Goal: Transaction & Acquisition: Purchase product/service

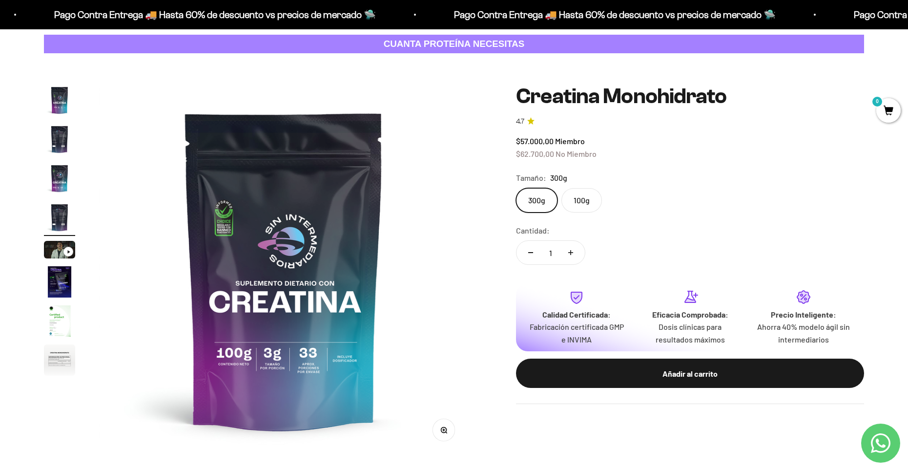
scroll to position [0, 1147]
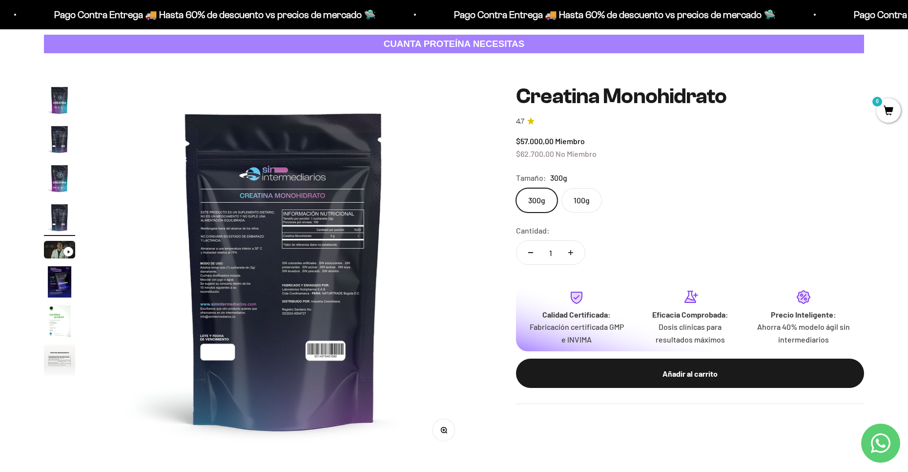
click at [542, 201] on label "300g" at bounding box center [536, 200] width 41 height 24
click at [516, 188] on input "300g" at bounding box center [515, 187] width 0 height 0
click at [529, 197] on label "300g" at bounding box center [536, 200] width 41 height 24
click at [516, 188] on input "300g" at bounding box center [515, 187] width 0 height 0
click at [529, 197] on label "300g" at bounding box center [536, 200] width 41 height 24
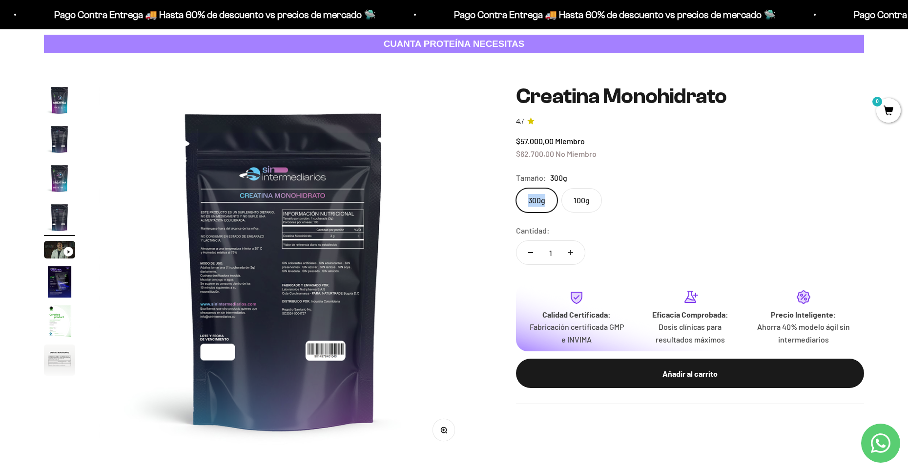
click at [516, 188] on input "300g" at bounding box center [515, 187] width 0 height 0
click at [529, 197] on label "300g" at bounding box center [536, 200] width 41 height 24
click at [516, 188] on input "300g" at bounding box center [515, 187] width 0 height 0
click at [708, 161] on safe-sticky "Creatina Monohidrato 4.7 $57.000,00 Miembro $62.700,00 No Miembro Calidad de lí…" at bounding box center [690, 243] width 348 height 319
drag, startPoint x: 758, startPoint y: 184, endPoint x: 748, endPoint y: 176, distance: 12.9
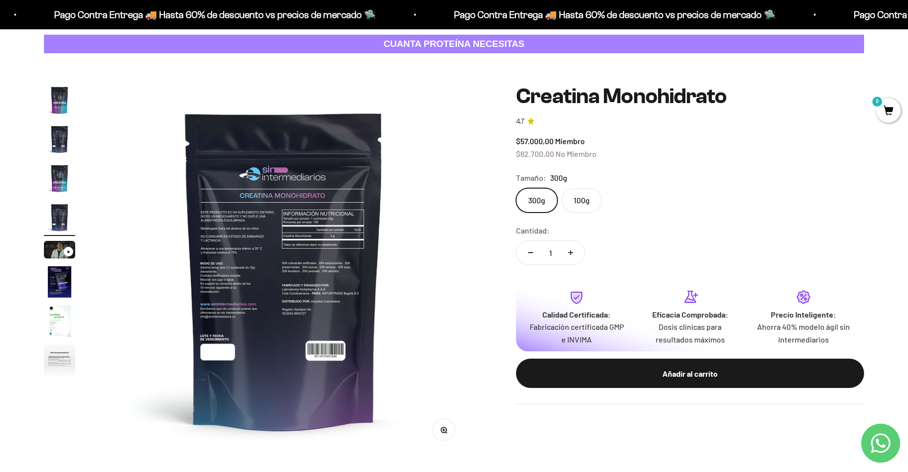
click at [758, 184] on div "Tamaño: 300g" at bounding box center [690, 177] width 348 height 13
click at [813, 201] on div "300g 100g" at bounding box center [690, 200] width 348 height 24
click at [772, 212] on safe-sticky "Creatina Monohidrato 4.7 $57.000,00 Miembro $62.700,00 No Miembro Calidad de lí…" at bounding box center [690, 243] width 348 height 319
click at [770, 189] on div "300g 100g" at bounding box center [690, 200] width 348 height 24
drag, startPoint x: 578, startPoint y: 415, endPoint x: 572, endPoint y: 418, distance: 6.8
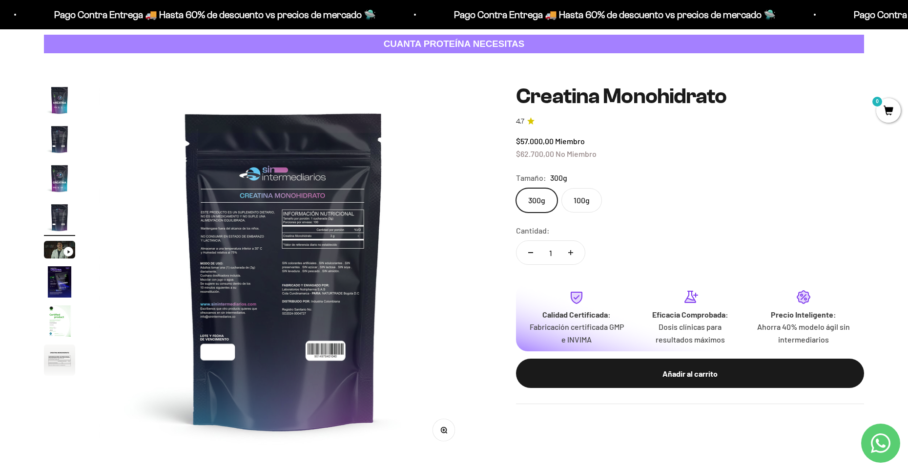
click at [577, 417] on div "Zoom Ir al artículo 1 Ir al artículo 2 Ir al artículo 3 Ir al artículo 4 Ir al …" at bounding box center [454, 269] width 820 height 370
click at [825, 136] on div "$57.000,00 Miembro $62.700,00 No Miembro" at bounding box center [690, 147] width 348 height 25
